Goal: Information Seeking & Learning: Compare options

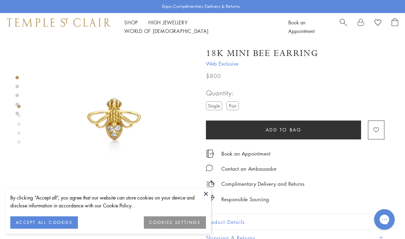
click at [232, 108] on label "Pair" at bounding box center [233, 105] width 12 height 9
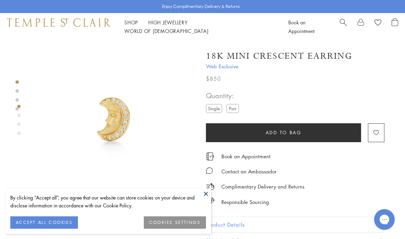
click at [238, 109] on label "Pair" at bounding box center [233, 108] width 12 height 9
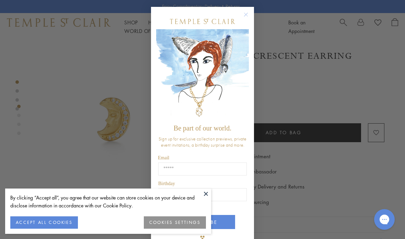
click at [249, 13] on circle "Close dialog" at bounding box center [246, 15] width 8 height 8
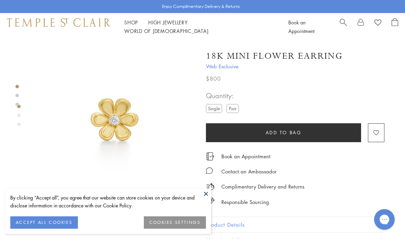
click at [235, 107] on label "Pair" at bounding box center [233, 108] width 12 height 9
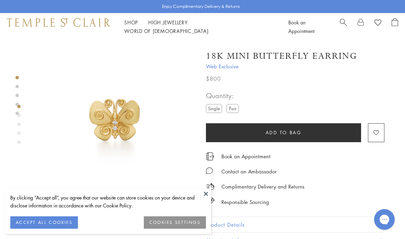
click at [233, 108] on label "Pair" at bounding box center [233, 108] width 12 height 9
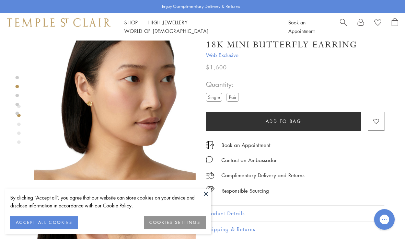
scroll to position [205, 0]
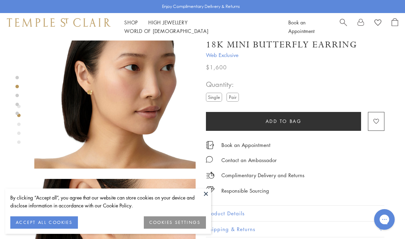
click at [112, 124] on img at bounding box center [114, 87] width 161 height 161
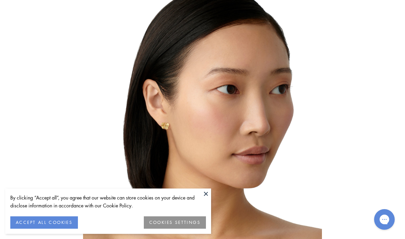
click at [203, 195] on button at bounding box center [206, 193] width 10 height 10
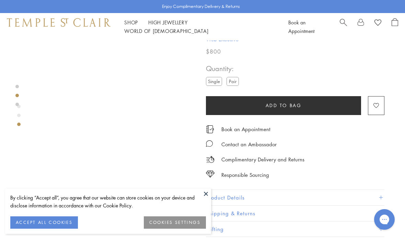
scroll to position [324, 0]
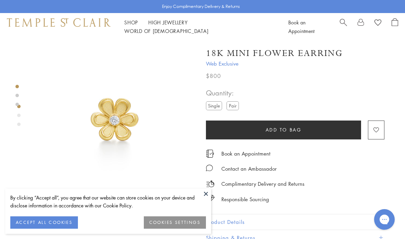
scroll to position [0, 1]
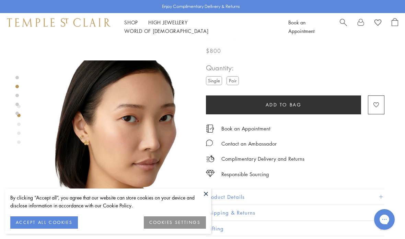
scroll to position [158, 0]
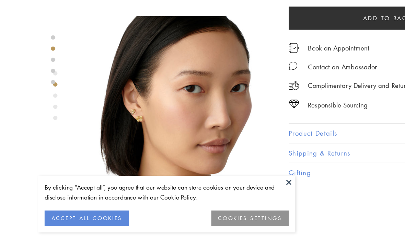
scroll to position [152, 0]
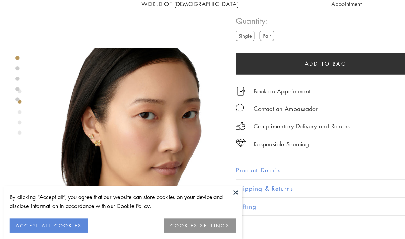
scroll to position [176, 1]
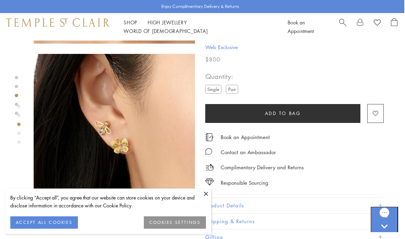
scroll to position [344, 1]
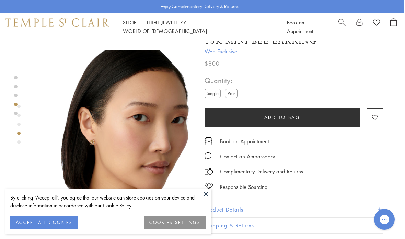
scroll to position [520, 1]
